Goal: Transaction & Acquisition: Purchase product/service

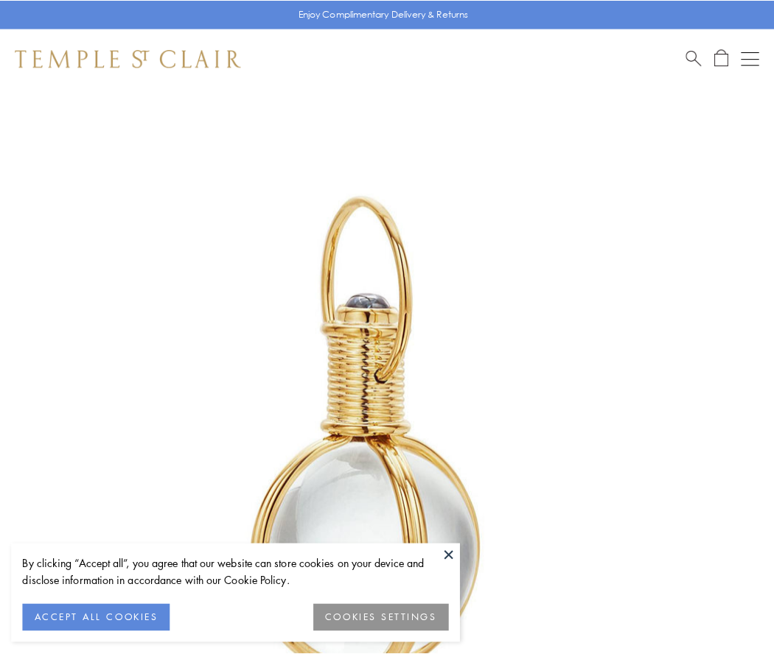
scroll to position [385, 0]
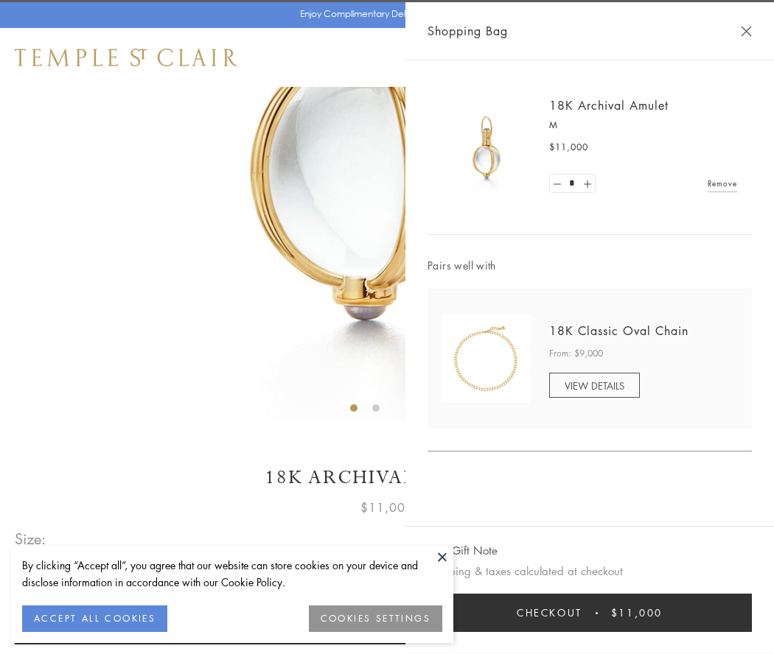
click at [590, 613] on button "Checkout $11,000" at bounding box center [589, 613] width 324 height 38
